Goal: Task Accomplishment & Management: Use online tool/utility

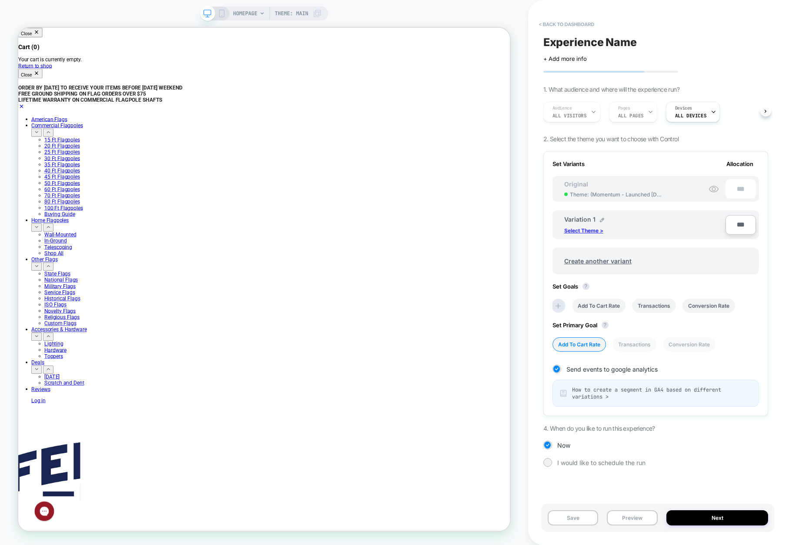
click at [589, 232] on p "Select Theme >" at bounding box center [583, 230] width 39 height 7
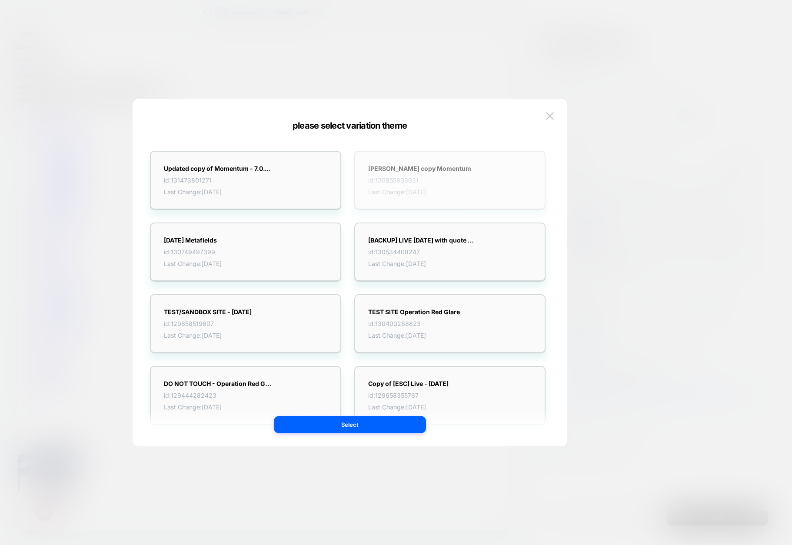
click at [428, 194] on span "Last Change: [DATE]" at bounding box center [419, 191] width 103 height 7
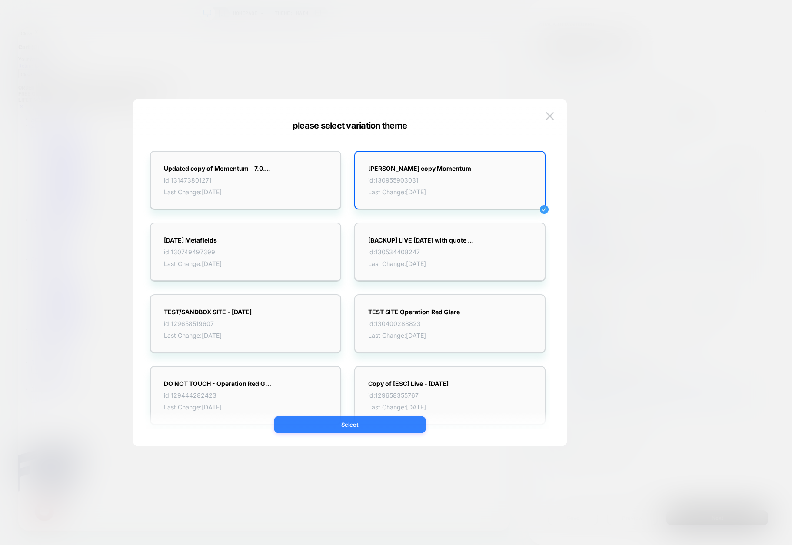
click at [343, 427] on button "Select" at bounding box center [350, 424] width 152 height 17
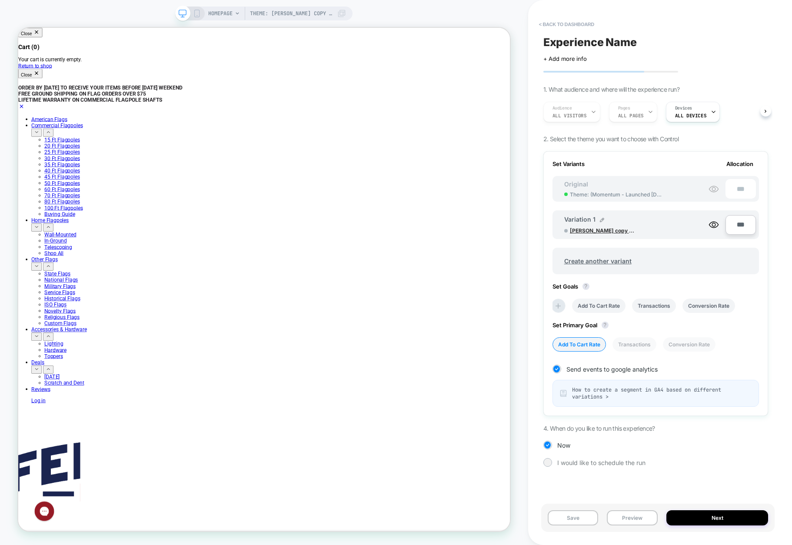
click at [598, 231] on span "[PERSON_NAME] copy Momentum" at bounding box center [602, 230] width 65 height 7
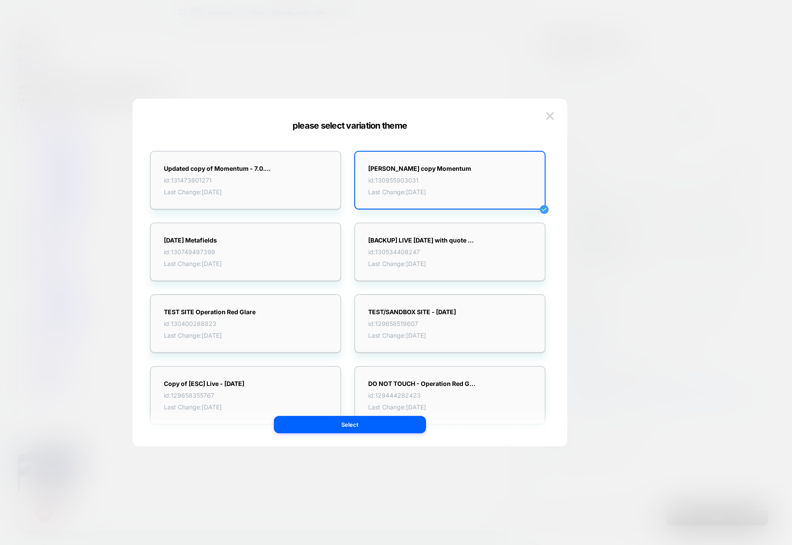
scroll to position [391, 0]
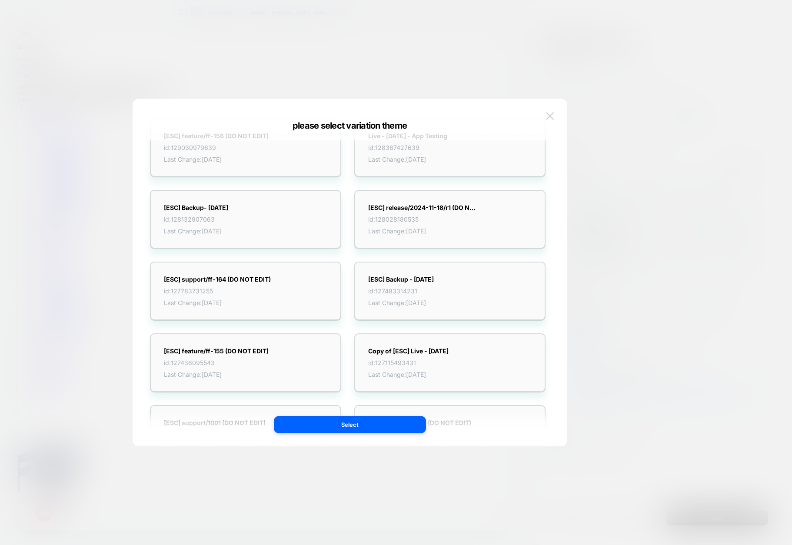
click at [551, 113] on img at bounding box center [550, 115] width 8 height 7
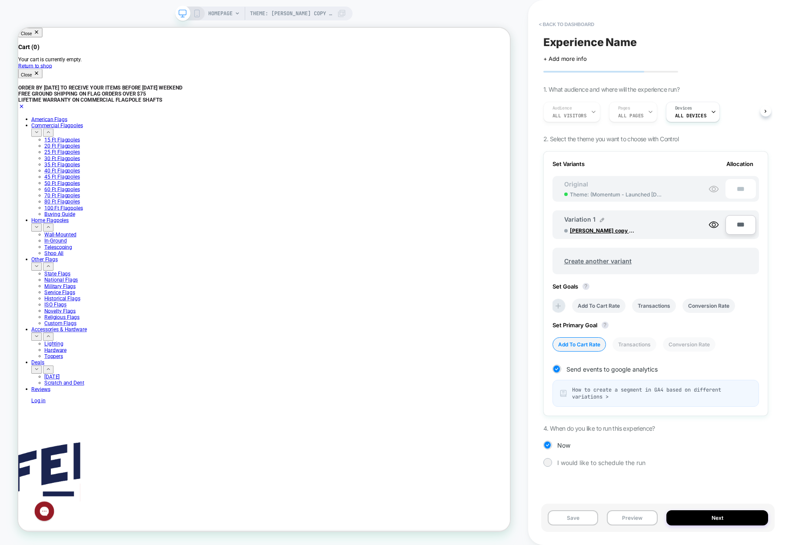
click at [196, 10] on icon at bounding box center [197, 14] width 8 height 8
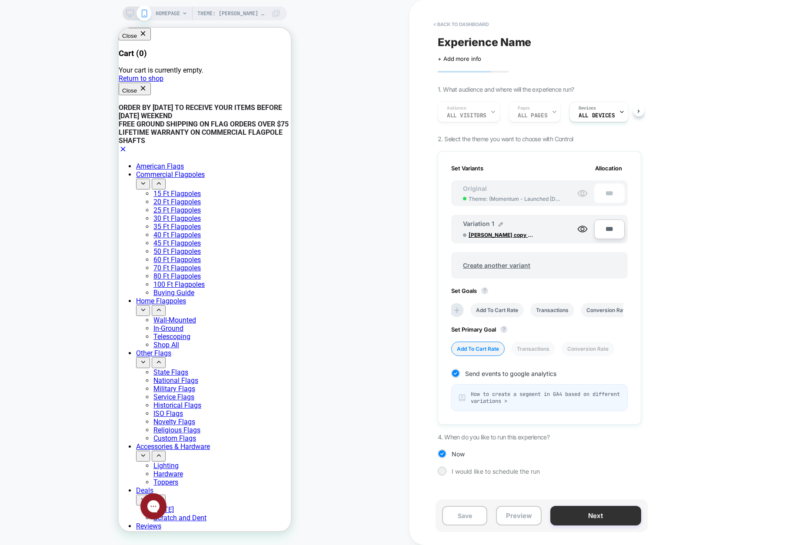
click at [592, 515] on button "Next" at bounding box center [595, 516] width 91 height 20
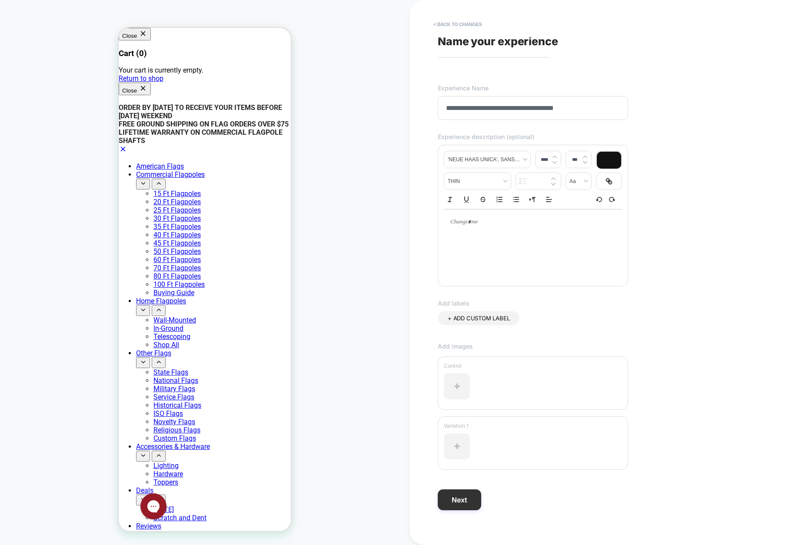
type input "**********"
click at [458, 505] on button "Next" at bounding box center [459, 499] width 43 height 21
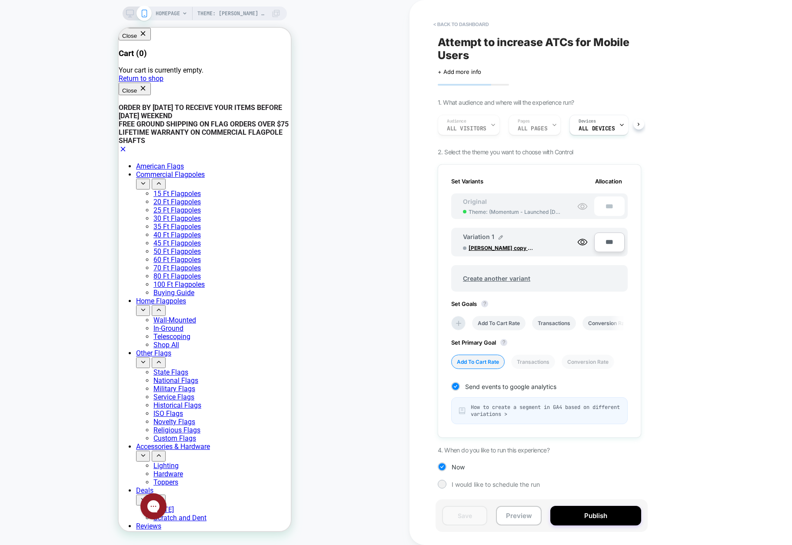
scroll to position [0, 1]
click at [443, 488] on div at bounding box center [442, 484] width 9 height 9
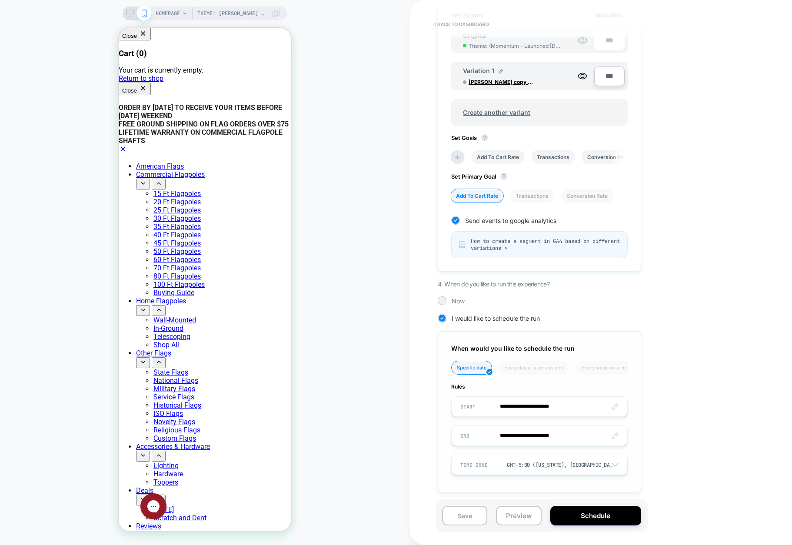
click at [564, 406] on input "**********" at bounding box center [540, 406] width 176 height 20
click at [546, 346] on td "22" at bounding box center [544, 348] width 14 height 12
type input "**********"
click at [586, 513] on button "Schedule" at bounding box center [595, 516] width 91 height 20
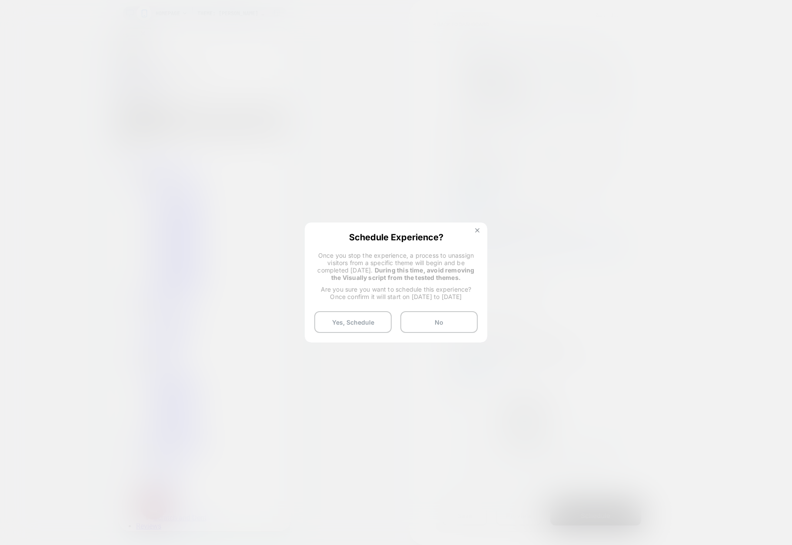
click at [477, 230] on img at bounding box center [477, 230] width 4 height 4
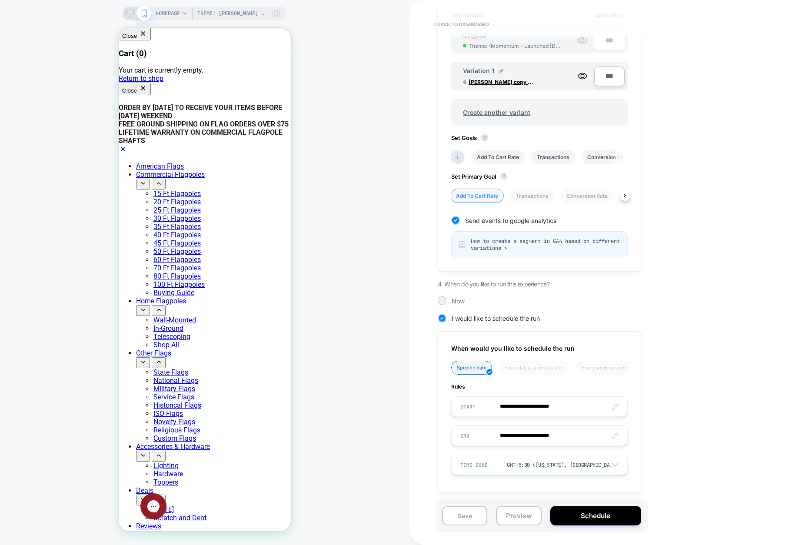
scroll to position [0, 0]
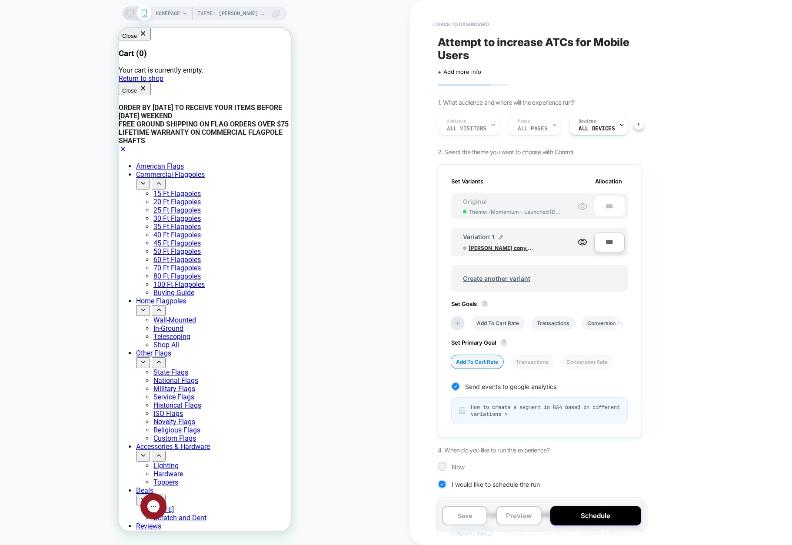
click at [501, 245] on span "[PERSON_NAME] copy Momentum" at bounding box center [501, 248] width 65 height 7
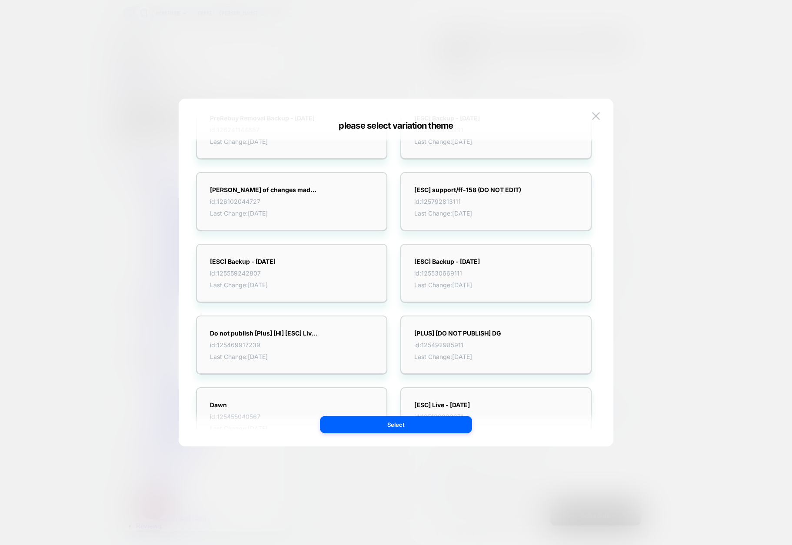
scroll to position [782, 0]
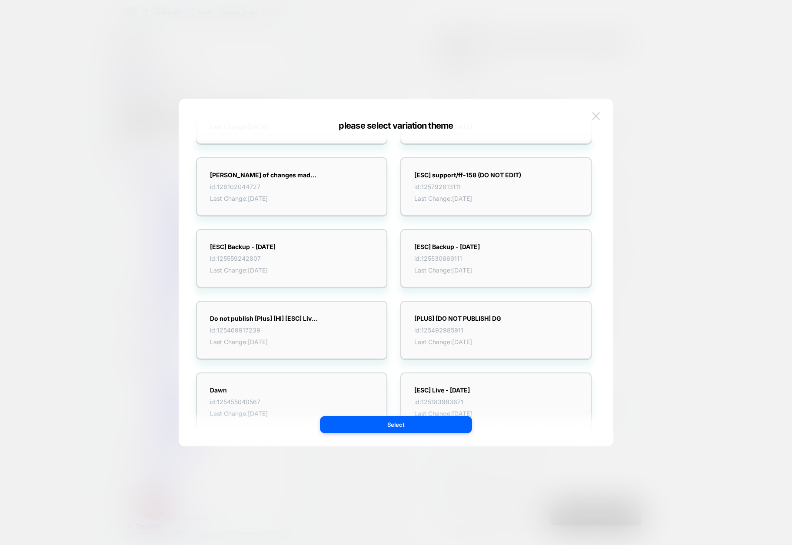
click at [597, 119] on img at bounding box center [596, 115] width 8 height 7
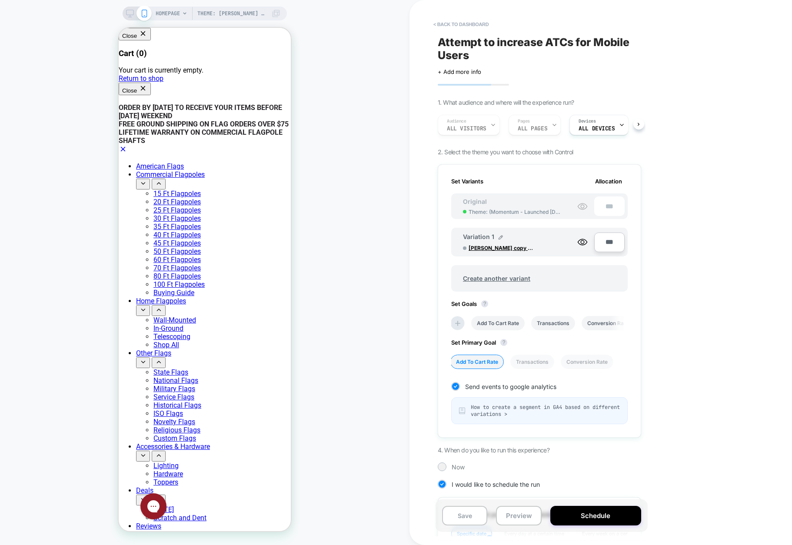
click at [67, 43] on div "Theme: [PERSON_NAME] copy Momentum HOMEPAGE Theme: [PERSON_NAME] copy Momentum" at bounding box center [204, 273] width 409 height 528
click at [469, 510] on button "Save" at bounding box center [464, 516] width 45 height 20
click at [470, 24] on button "< back to dashboard" at bounding box center [461, 24] width 64 height 14
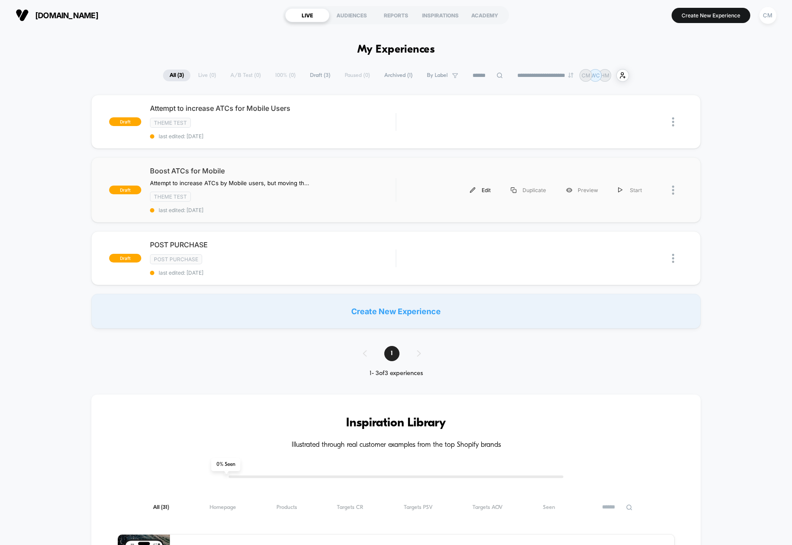
click at [487, 192] on div "Edit" at bounding box center [480, 190] width 41 height 20
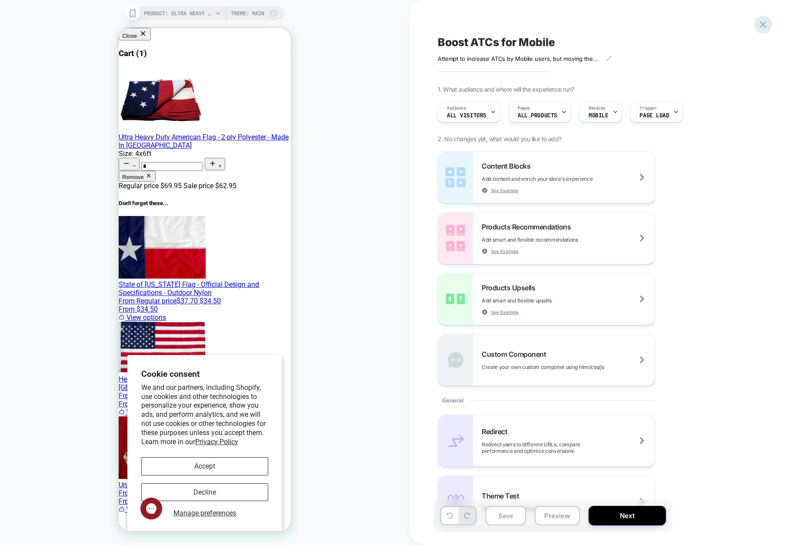
click at [759, 24] on icon at bounding box center [763, 25] width 12 height 12
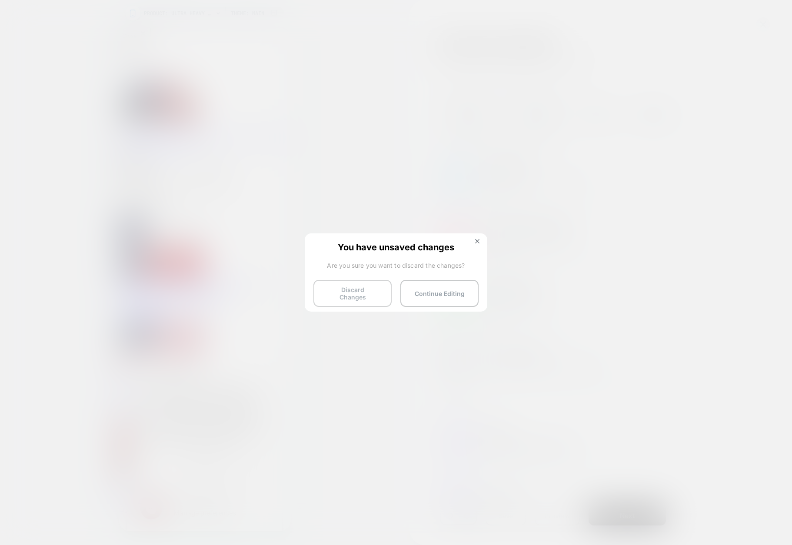
click at [347, 291] on button "Discard Changes" at bounding box center [352, 293] width 78 height 27
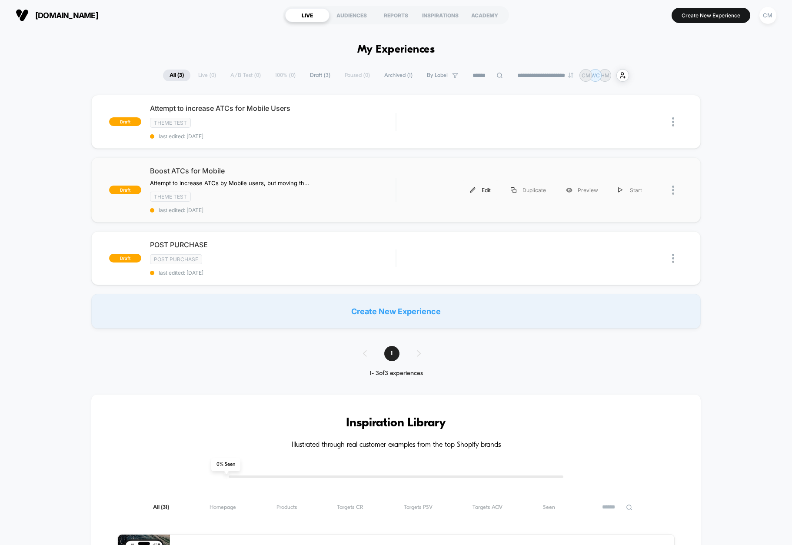
click at [491, 190] on div "Edit" at bounding box center [480, 190] width 41 height 20
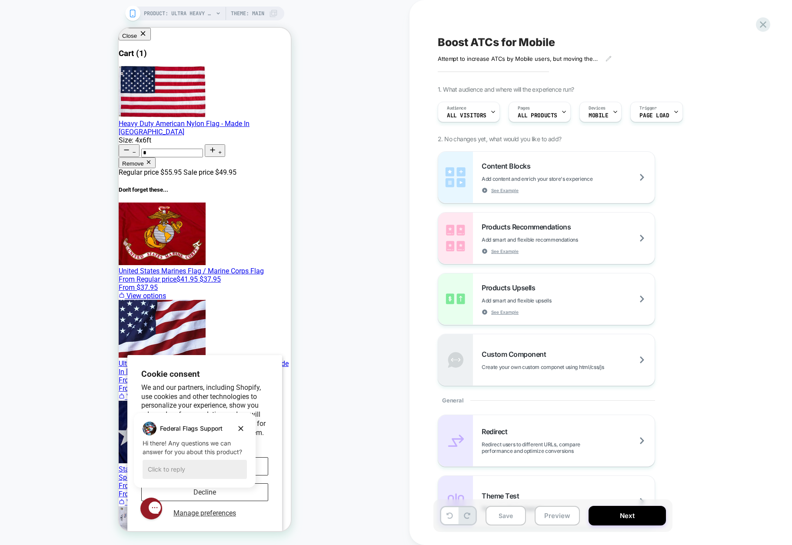
scroll to position [87, 0]
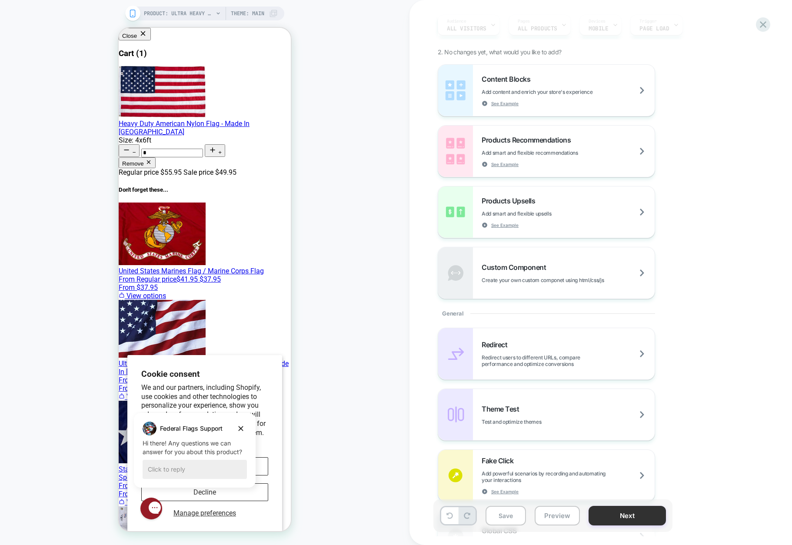
click at [618, 512] on button "Next" at bounding box center [627, 516] width 77 height 20
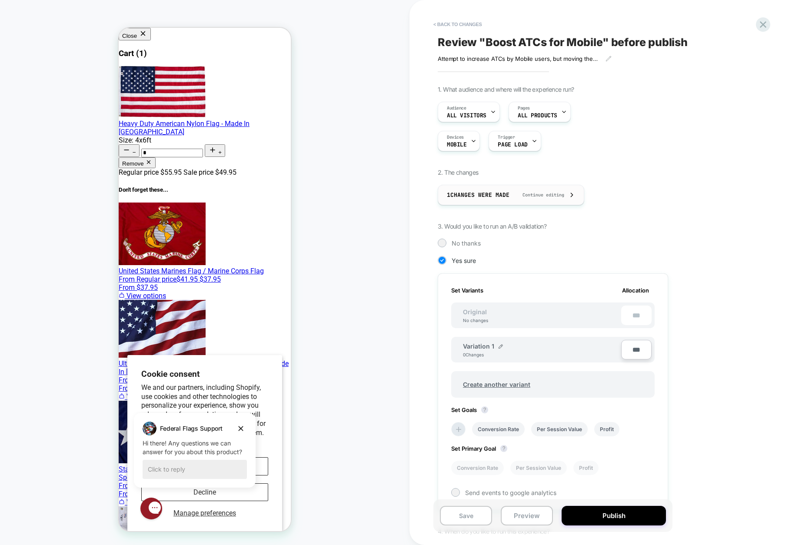
click at [556, 202] on div "1 Changes were made Continue editing" at bounding box center [511, 195] width 128 height 20
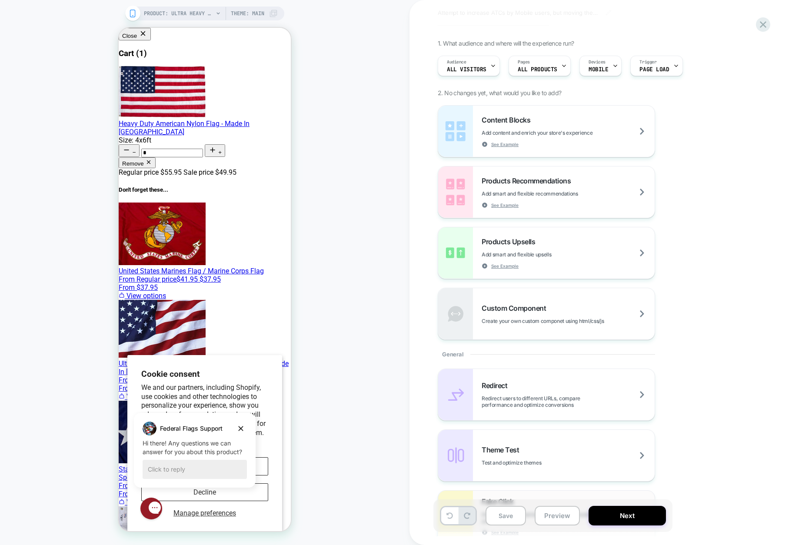
scroll to position [130, 0]
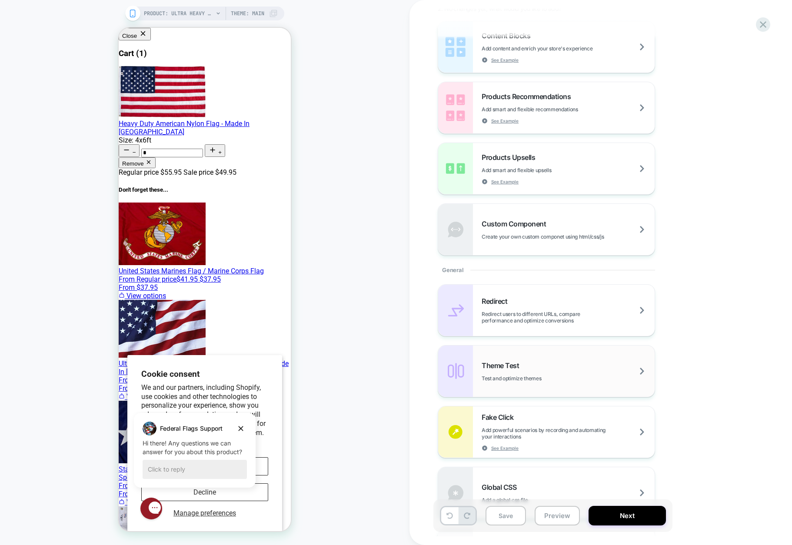
click at [494, 369] on span "Theme Test" at bounding box center [503, 365] width 42 height 9
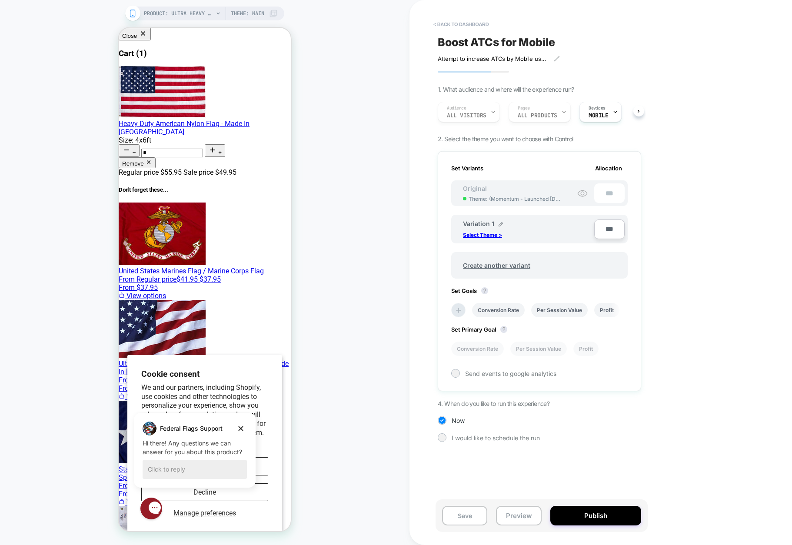
scroll to position [0, 1]
click at [478, 235] on p "Select Theme >" at bounding box center [482, 235] width 39 height 7
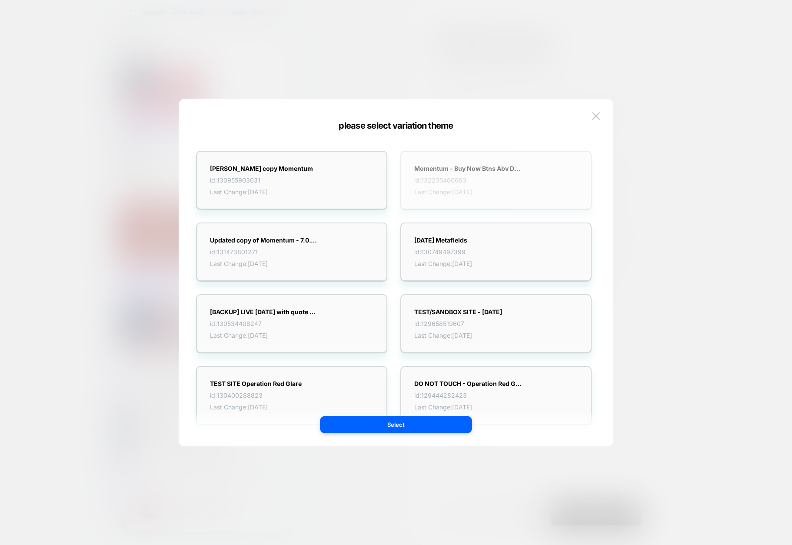
click at [461, 165] on strong "Momentum - Buy Now Btns Abv Description on PDPs" at bounding box center [468, 168] width 109 height 7
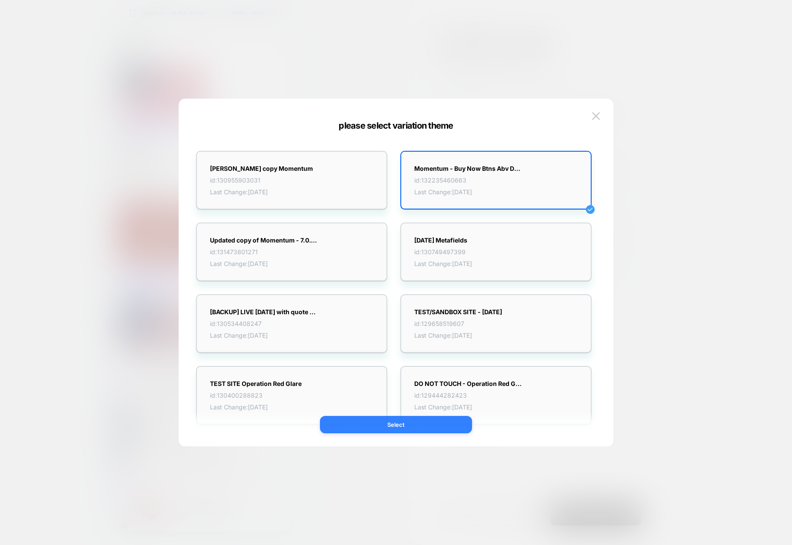
click at [389, 427] on button "Select" at bounding box center [396, 424] width 152 height 17
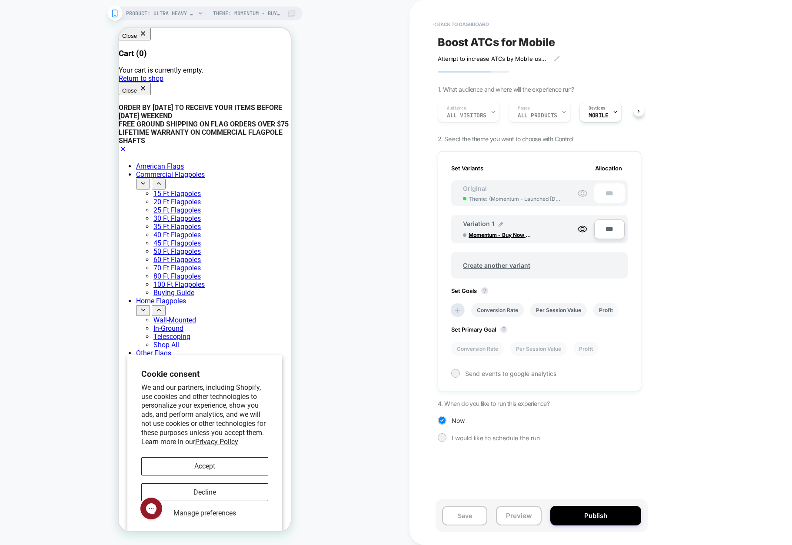
scroll to position [0, 0]
